Goal: Task Accomplishment & Management: Use online tool/utility

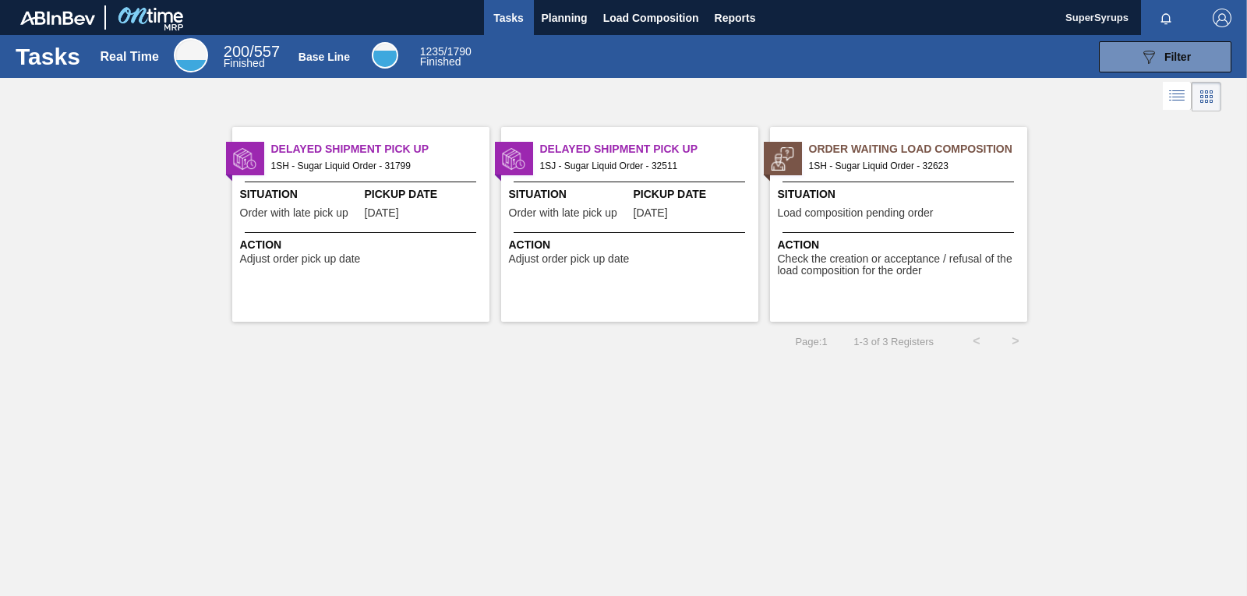
drag, startPoint x: 44, startPoint y: 189, endPoint x: 131, endPoint y: 51, distance: 163.2
click at [44, 189] on div "Delayed Shipment Pick Up 1SH - Sugar Liquid Order - 31799 Situation Order with …" at bounding box center [623, 218] width 1247 height 206
click at [556, 12] on span "Planning" at bounding box center [565, 18] width 46 height 19
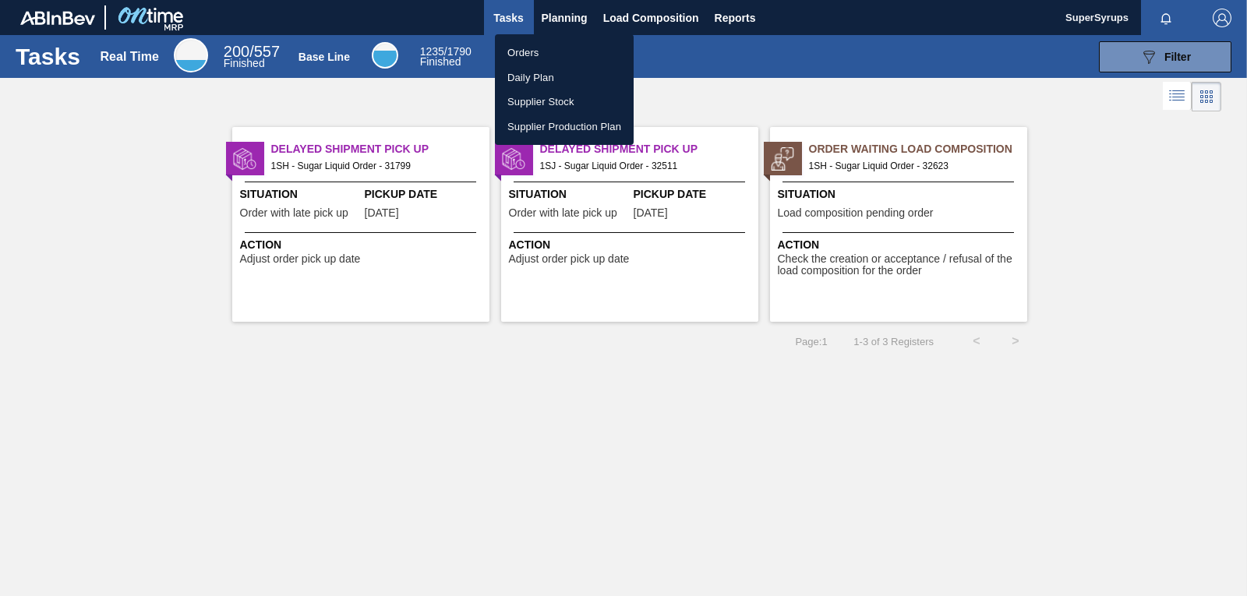
click at [534, 51] on li "Orders" at bounding box center [564, 53] width 139 height 25
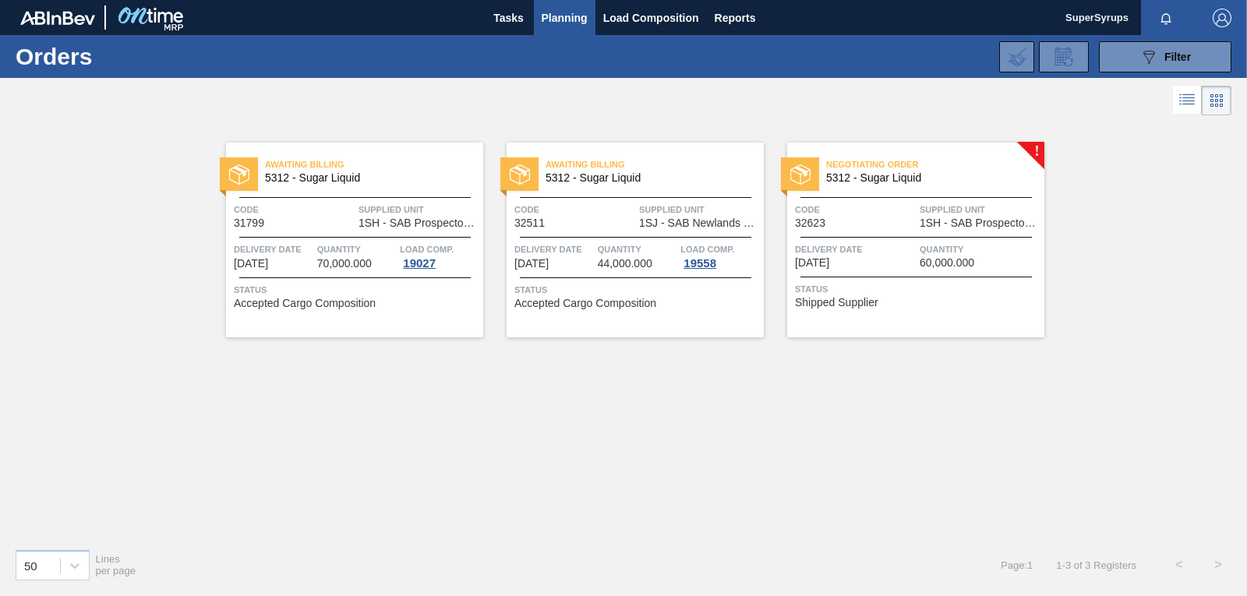
click at [966, 179] on span "5312 - Sugar Liquid" at bounding box center [929, 178] width 206 height 12
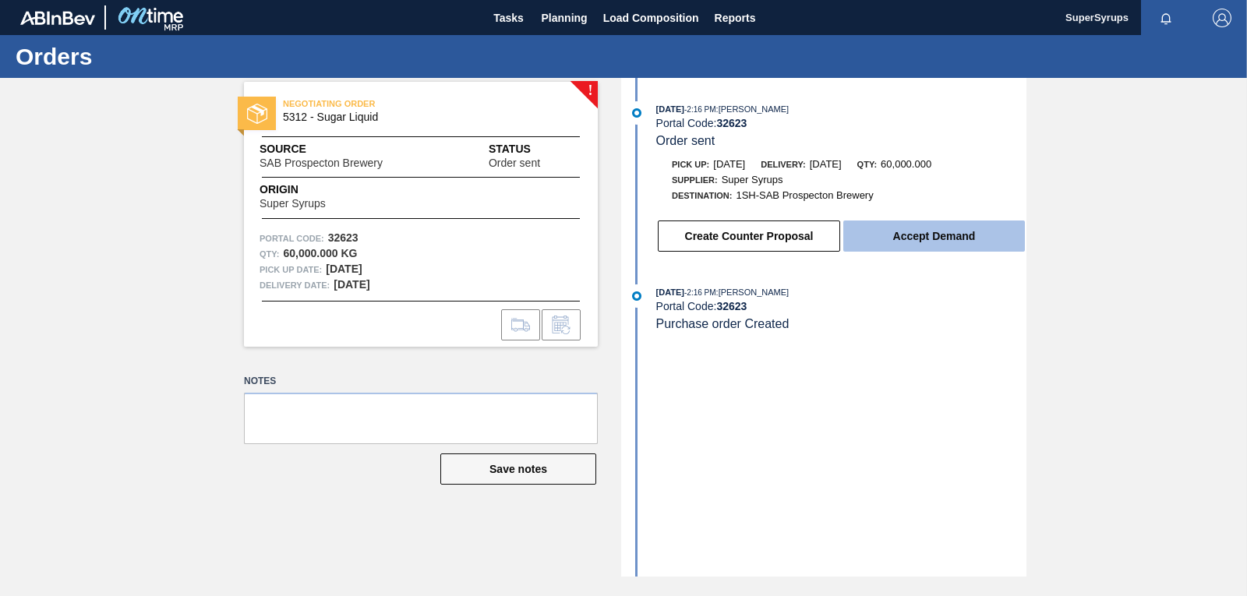
click at [904, 231] on button "Accept Demand" at bounding box center [934, 236] width 182 height 31
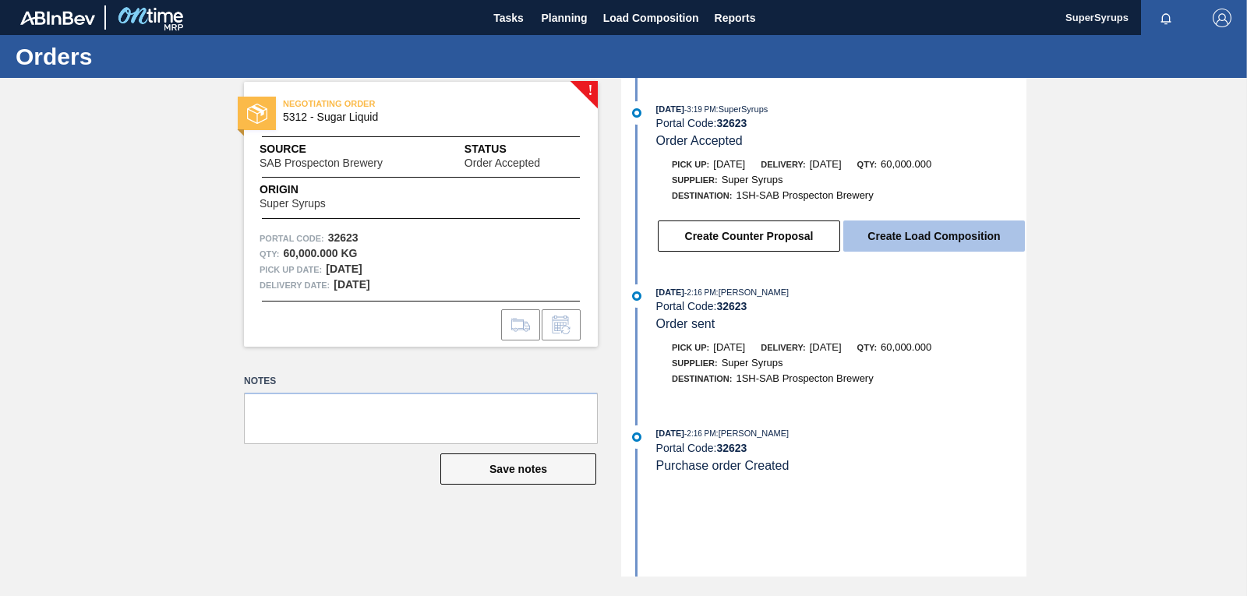
click at [890, 231] on button "Create Load Composition" at bounding box center [934, 236] width 182 height 31
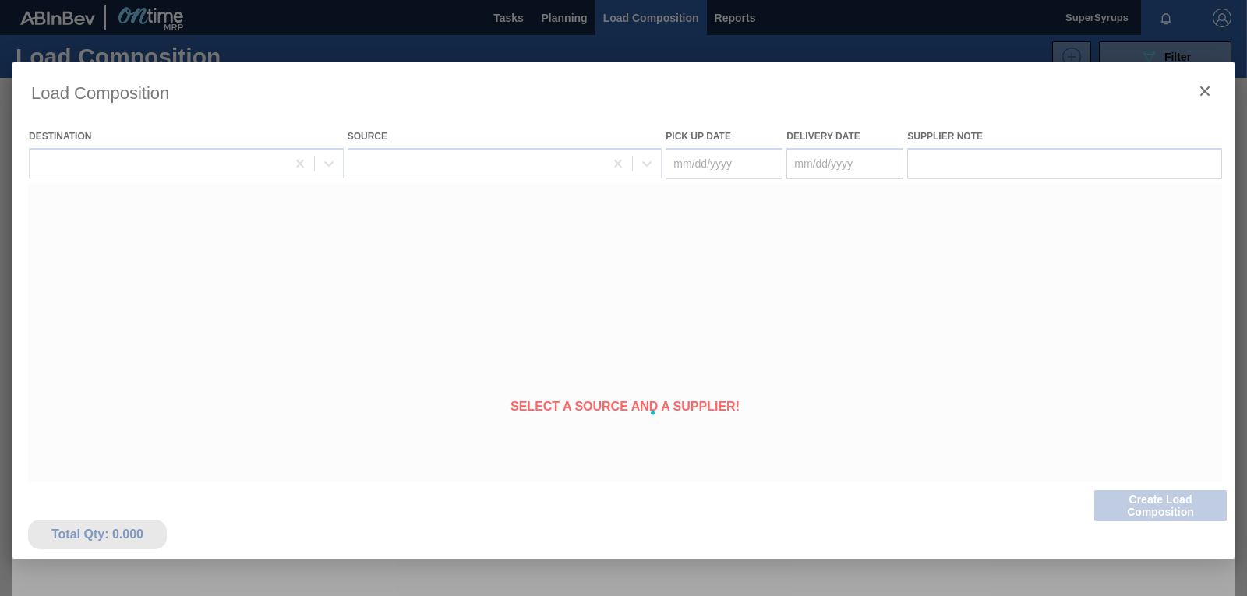
type Date "[DATE]"
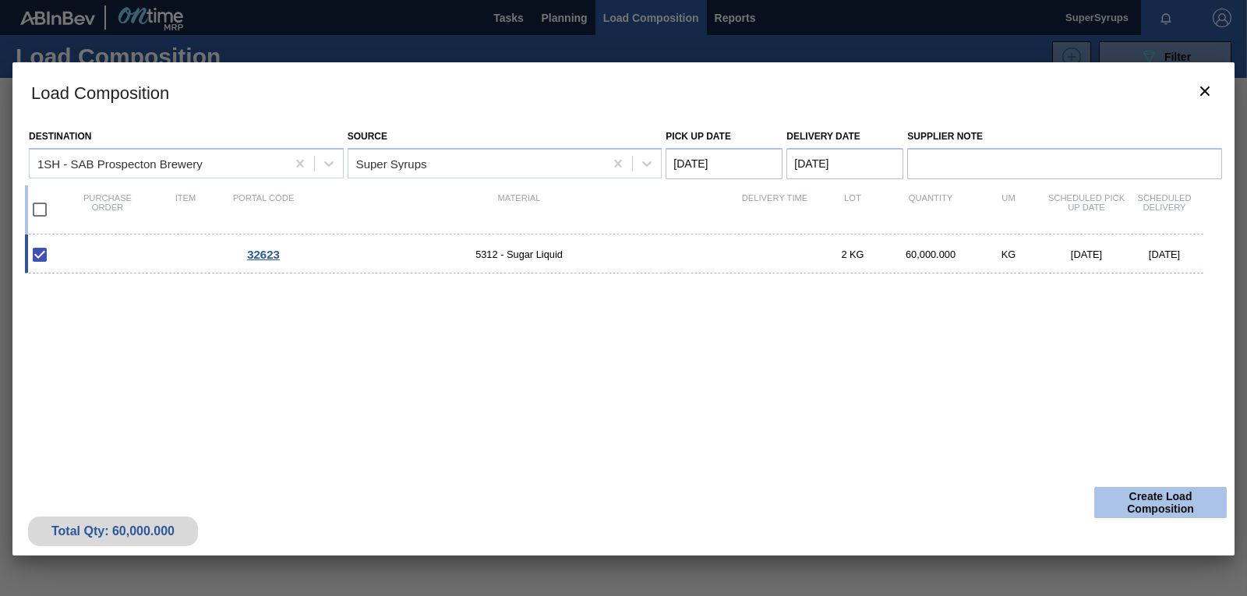
click at [1175, 500] on button "Create Load Composition" at bounding box center [1160, 502] width 132 height 31
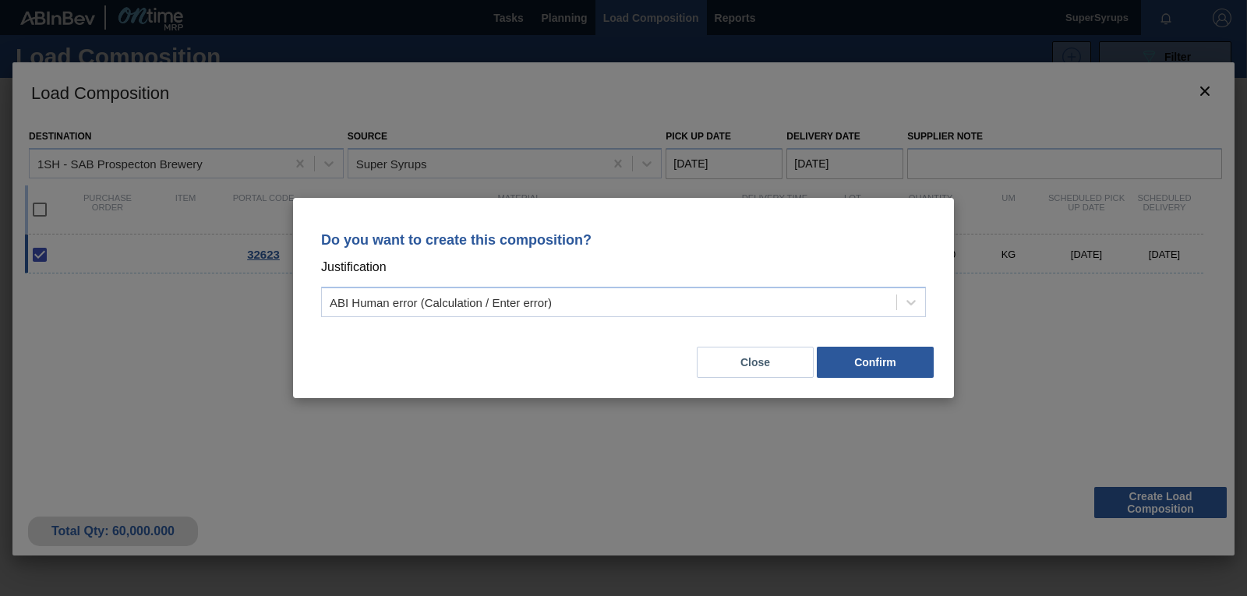
click at [1197, 303] on div "Do you want to create this composition? Justification ABI Human error (Calculat…" at bounding box center [623, 298] width 1247 height 596
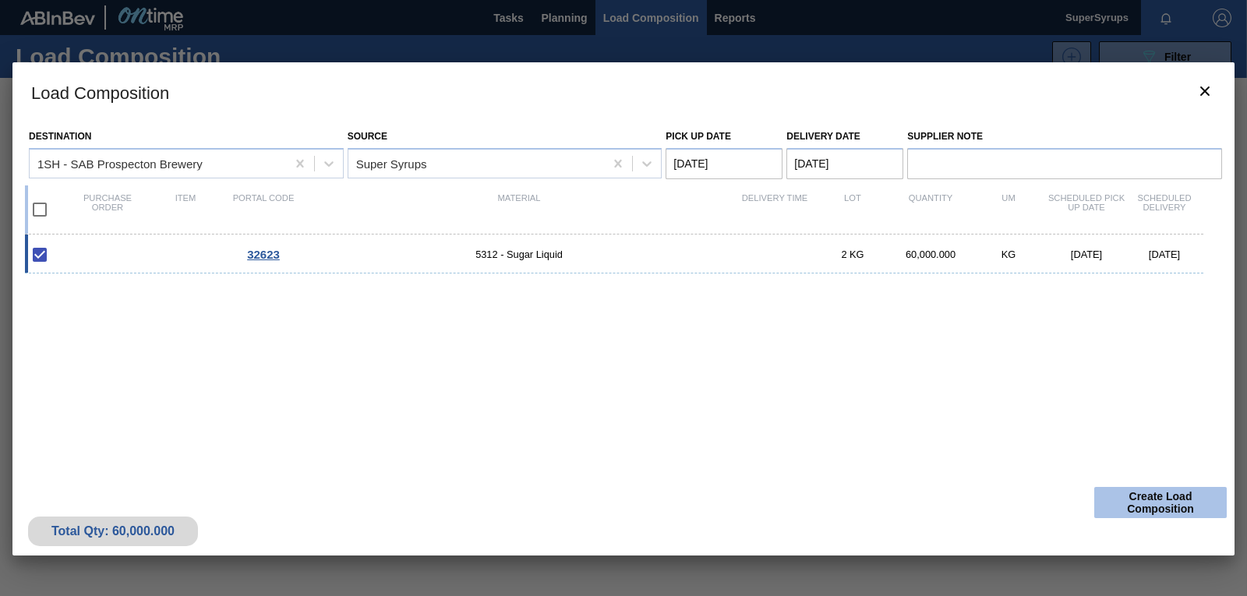
click at [1112, 502] on button "Create Load Composition" at bounding box center [1160, 502] width 132 height 31
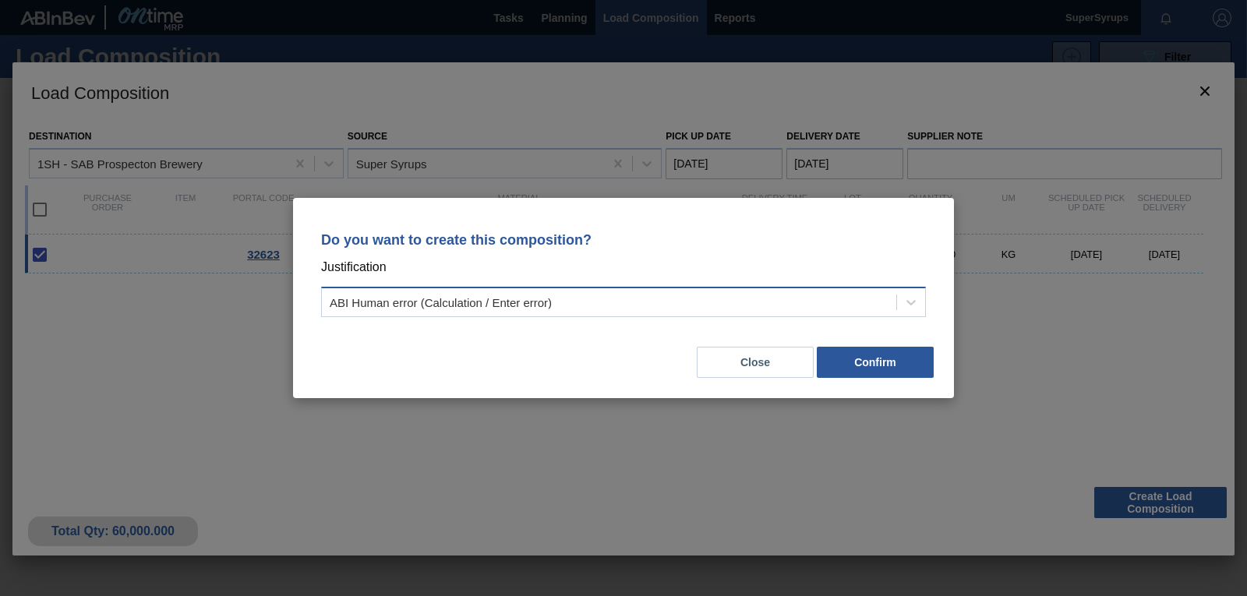
click at [671, 308] on div "ABI Human error (Calculation / Enter error)" at bounding box center [609, 302] width 574 height 23
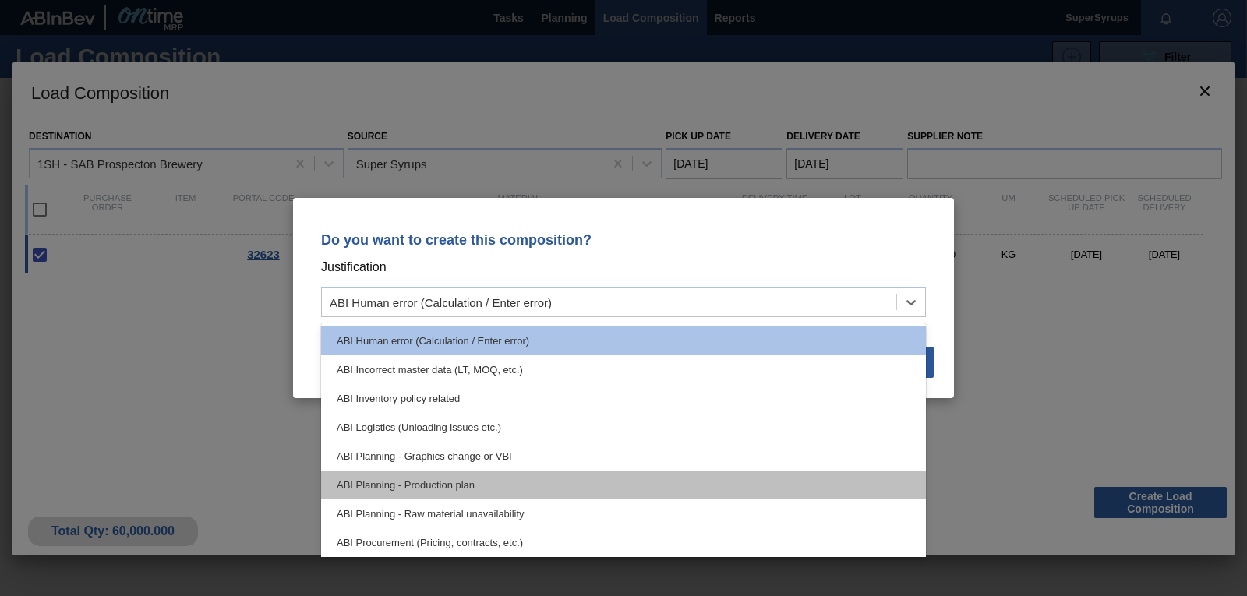
click at [572, 477] on div "ABI Planning - Production plan" at bounding box center [623, 485] width 605 height 29
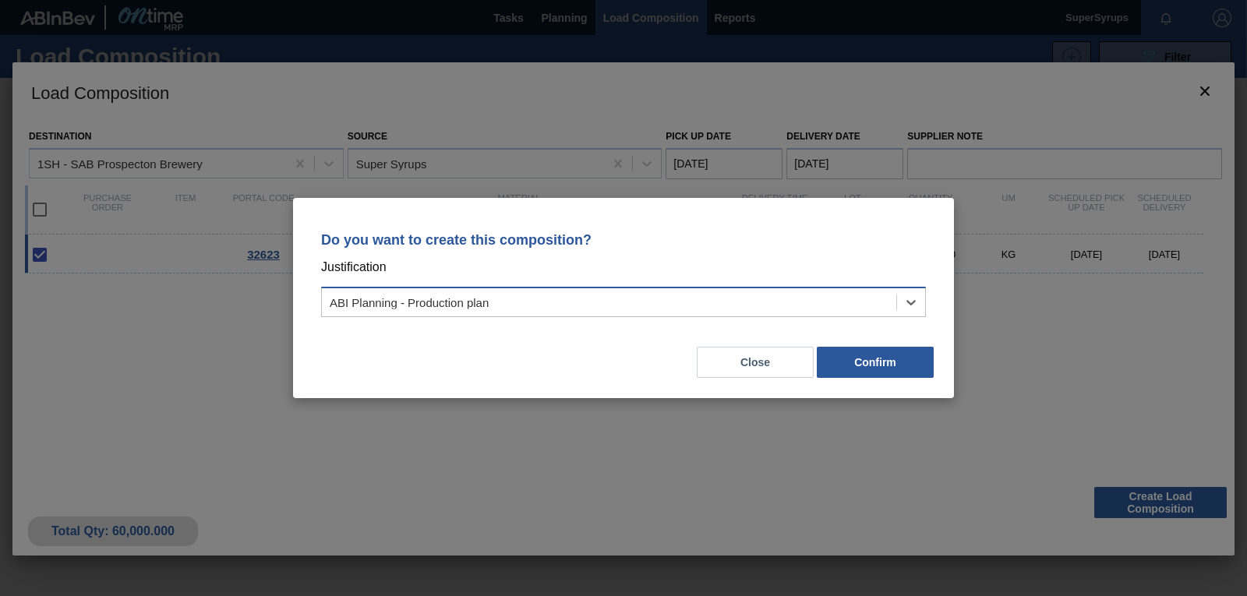
click at [607, 295] on div "ABI Planning - Production plan" at bounding box center [609, 302] width 574 height 23
drag, startPoint x: 1099, startPoint y: 273, endPoint x: 1068, endPoint y: 282, distance: 33.1
click at [1100, 273] on div "Do you want to create this composition? Justification ABI Planning - Production…" at bounding box center [623, 298] width 1247 height 596
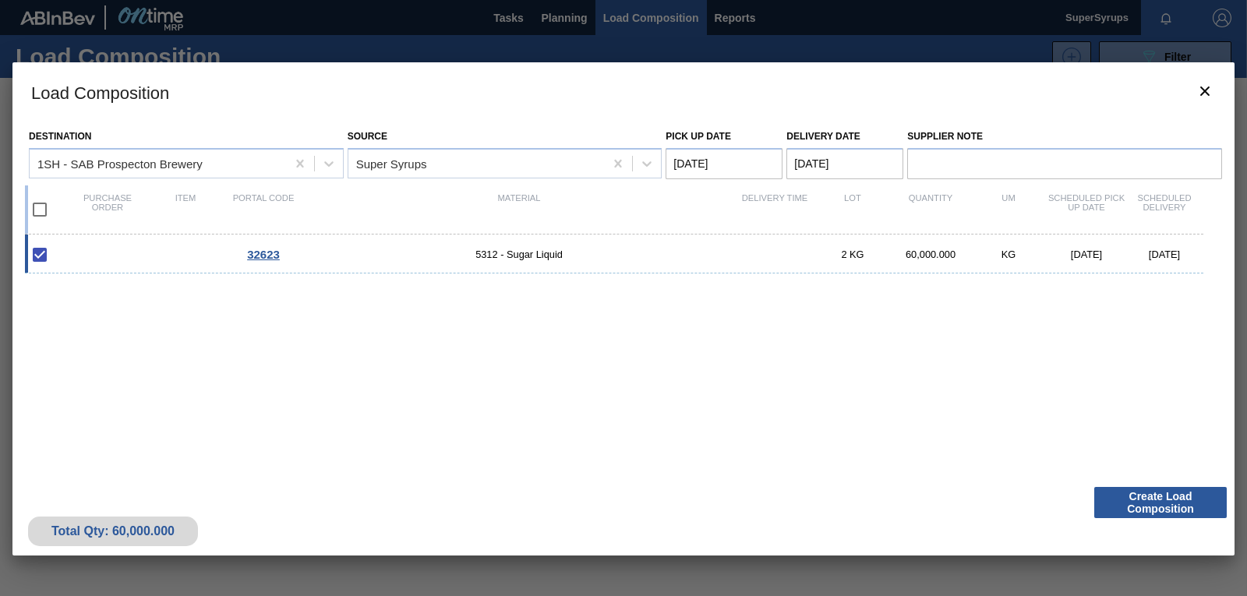
click at [1184, 480] on div "Total Qty: 60,000.000 Create Load Composition" at bounding box center [623, 517] width 1222 height 76
click at [1184, 505] on button "Create Load Composition" at bounding box center [1160, 502] width 132 height 31
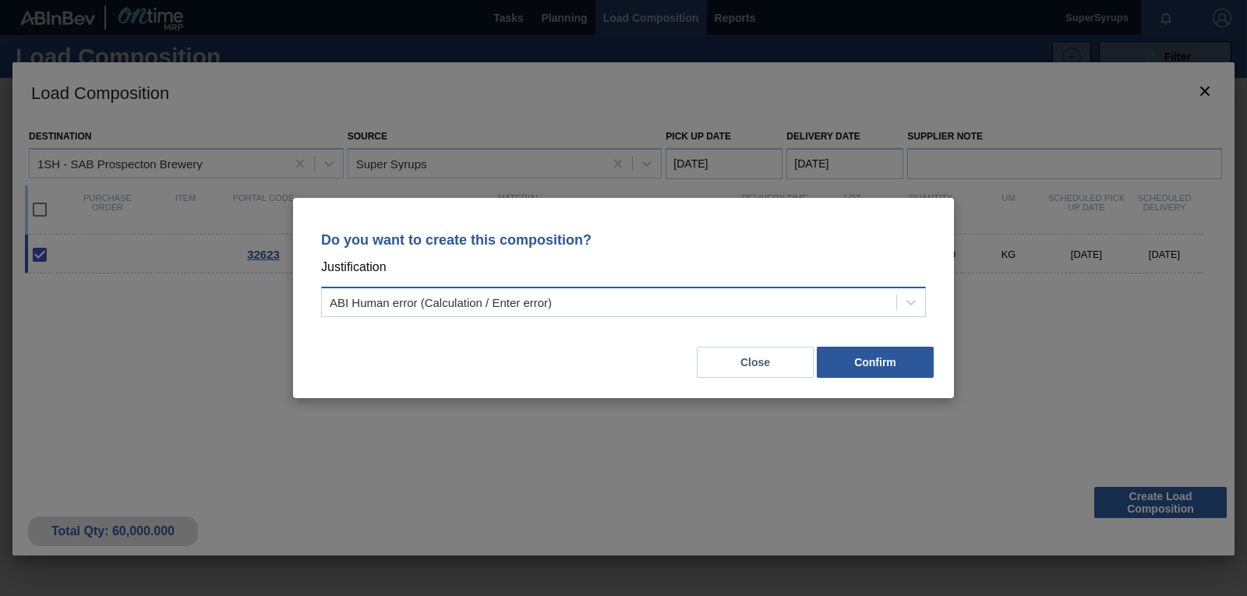
click at [719, 295] on div "ABI Human error (Calculation / Enter error)" at bounding box center [609, 302] width 574 height 23
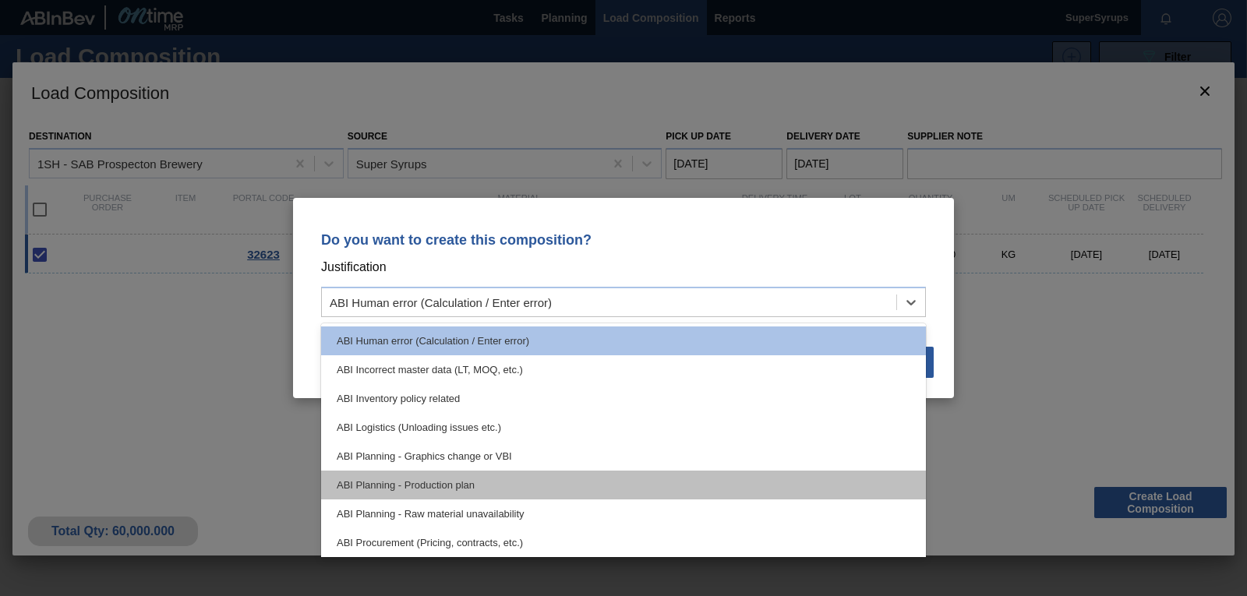
click at [589, 473] on div "ABI Planning - Production plan" at bounding box center [623, 485] width 605 height 29
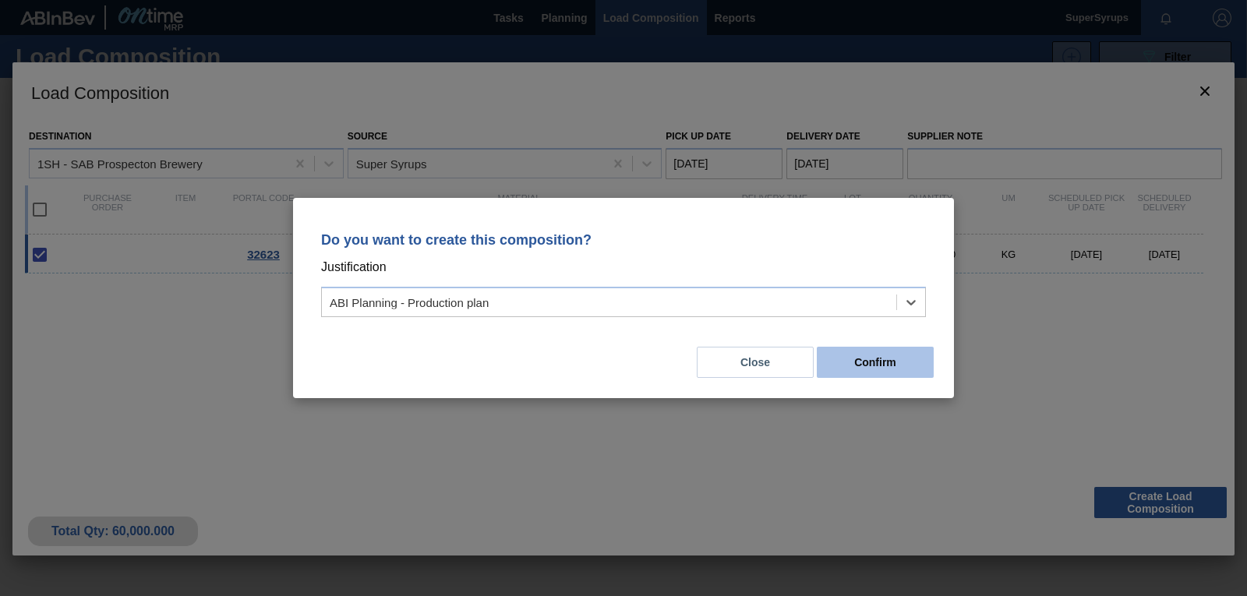
click at [911, 361] on button "Confirm" at bounding box center [875, 362] width 117 height 31
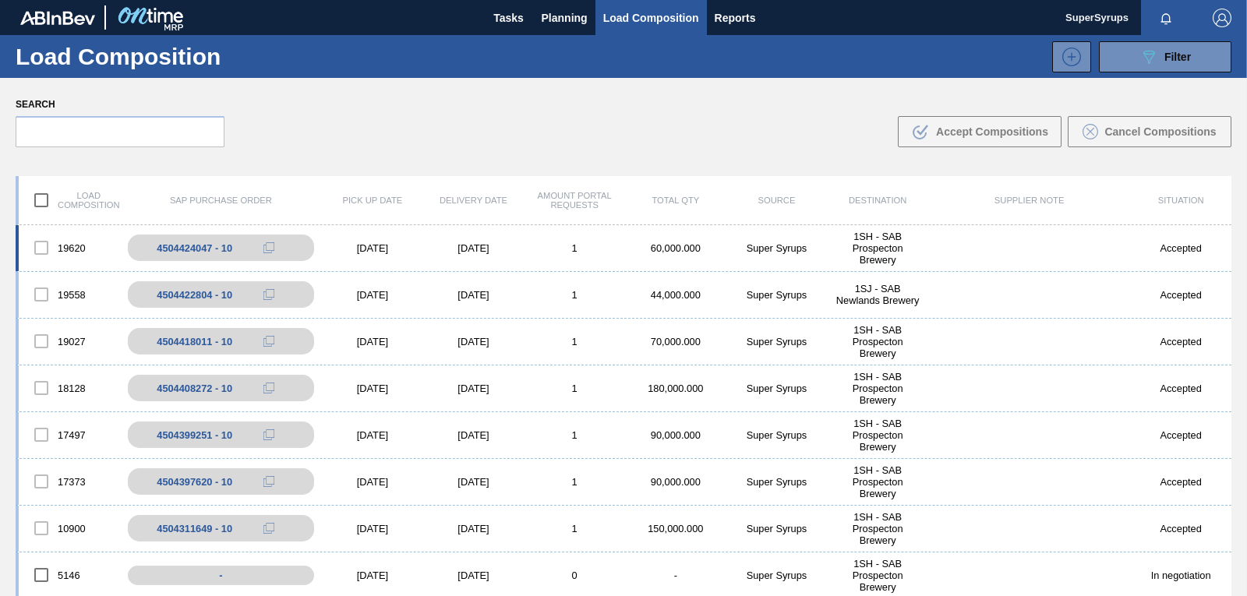
click at [627, 237] on div "19620 4504424047 - 10 [DATE] [DATE] 1 60,000.000 Super Syrups 1SH - SAB Prospec…" at bounding box center [624, 248] width 1216 height 47
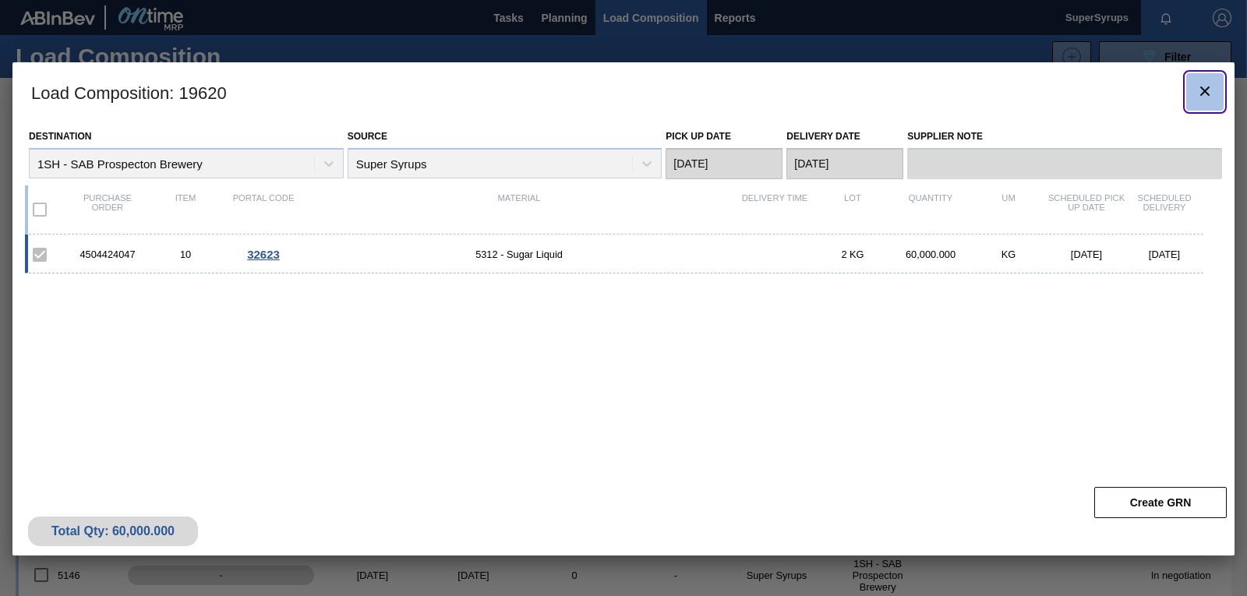
click at [1204, 87] on icon "botão de ícone" at bounding box center [1204, 91] width 19 height 19
